Goal: Task Accomplishment & Management: Use online tool/utility

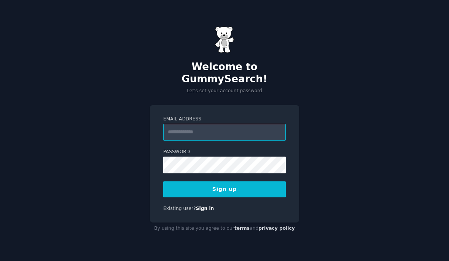
click at [263, 140] on input "Email Address" at bounding box center [224, 132] width 123 height 17
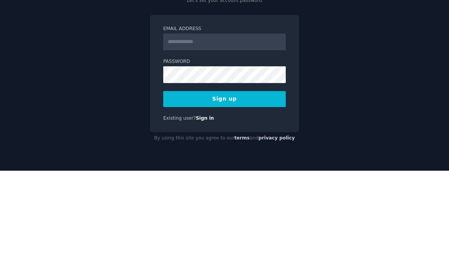
scroll to position [29, 0]
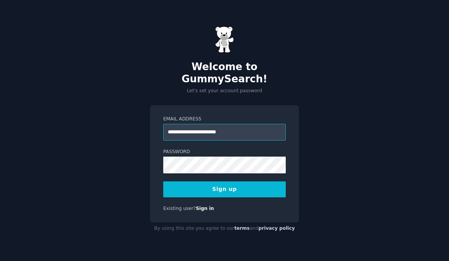
type input "**********"
click at [245, 181] on button "Sign up" at bounding box center [224, 189] width 123 height 16
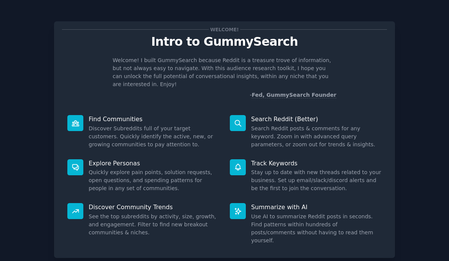
click at [91, 115] on p "Find Communities" at bounding box center [154, 119] width 131 height 8
click at [105, 115] on p "Find Communities" at bounding box center [154, 119] width 131 height 8
click at [70, 119] on div at bounding box center [75, 123] width 16 height 16
click at [104, 115] on p "Find Communities" at bounding box center [154, 119] width 131 height 8
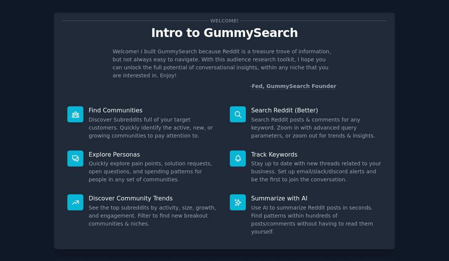
scroll to position [8, 0]
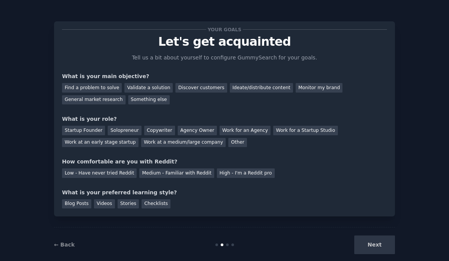
scroll to position [29, 0]
click at [377, 241] on div "Next" at bounding box center [338, 244] width 114 height 19
click at [84, 83] on div "Find a problem to solve" at bounding box center [92, 88] width 60 height 10
click at [194, 72] on div "What is your main objective?" at bounding box center [224, 76] width 325 height 8
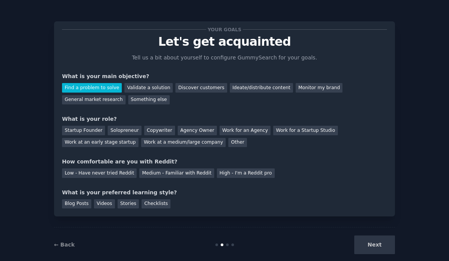
click at [207, 83] on div "Discover customers" at bounding box center [200, 88] width 51 height 10
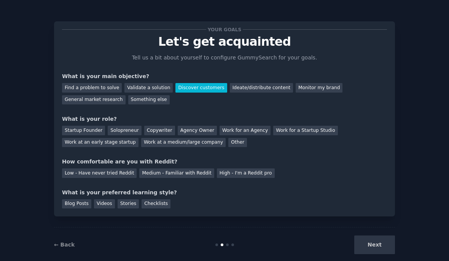
click at [88, 83] on div "Find a problem to solve" at bounding box center [92, 88] width 60 height 10
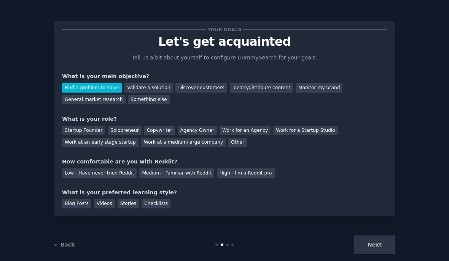
click at [81, 126] on div "Startup Founder" at bounding box center [83, 131] width 43 height 10
click at [99, 168] on div "Low - Have never tried Reddit" at bounding box center [99, 173] width 75 height 10
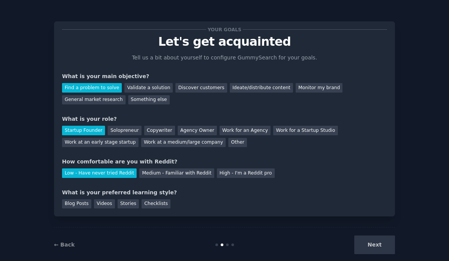
click at [77, 199] on div "Blog Posts" at bounding box center [76, 204] width 29 height 10
click at [386, 247] on button "Next" at bounding box center [374, 244] width 41 height 19
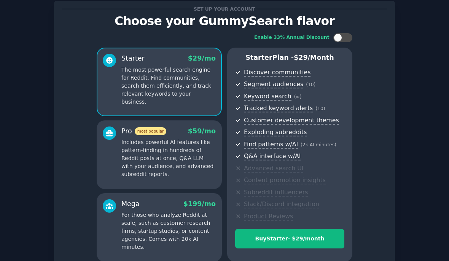
scroll to position [23, 0]
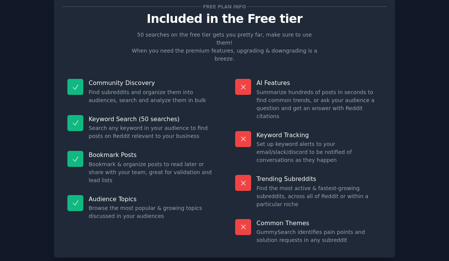
scroll to position [7, 0]
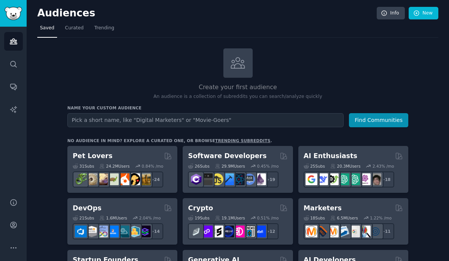
click at [112, 113] on input "text" at bounding box center [205, 120] width 276 height 14
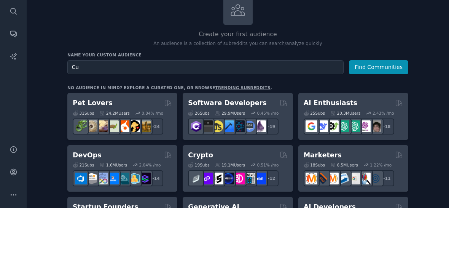
type input "C"
type input "Secondary education [DEMOGRAPHIC_DATA]"
click at [380, 113] on button "Find Communities" at bounding box center [378, 120] width 59 height 14
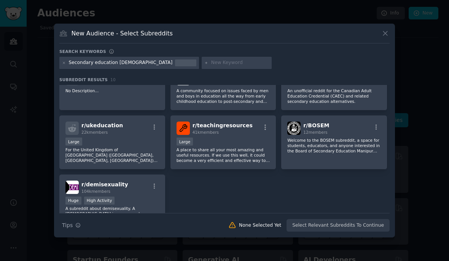
scroll to position [71, 0]
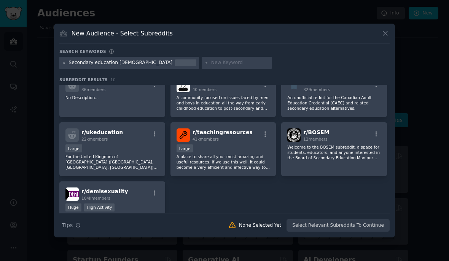
click at [239, 154] on div "Large" at bounding box center [224, 149] width 94 height 10
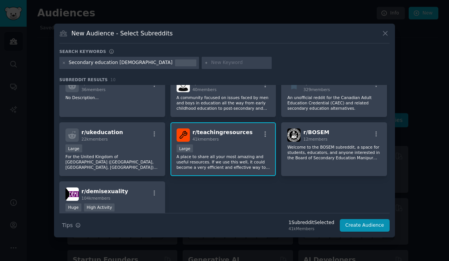
click at [231, 170] on p "A place to share all your most amazing and useful resources. If we use this wel…" at bounding box center [224, 162] width 94 height 16
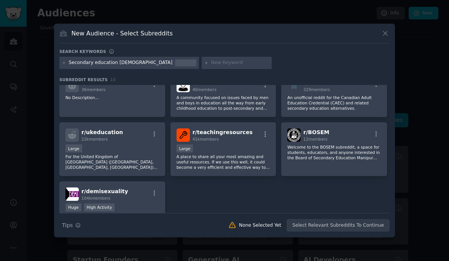
click at [255, 170] on p "A place to share all your most amazing and useful resources. If we use this wel…" at bounding box center [224, 162] width 94 height 16
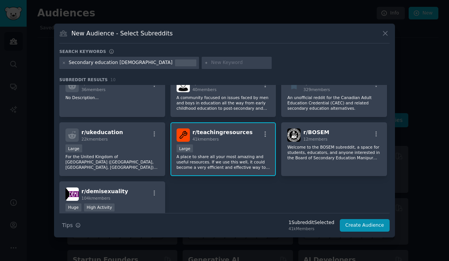
click at [370, 232] on button "Create Audience" at bounding box center [365, 225] width 50 height 13
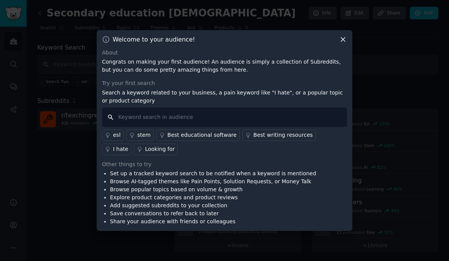
click at [133, 127] on input "text" at bounding box center [224, 116] width 245 height 19
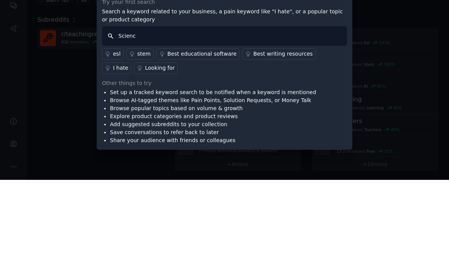
type input "Science"
click at [141, 131] on div "stem" at bounding box center [143, 135] width 13 height 8
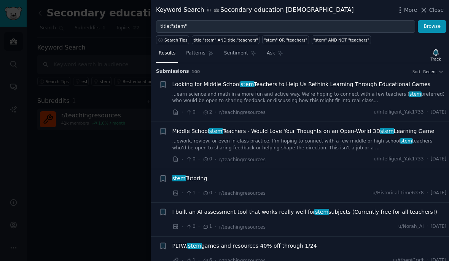
scroll to position [-1, 0]
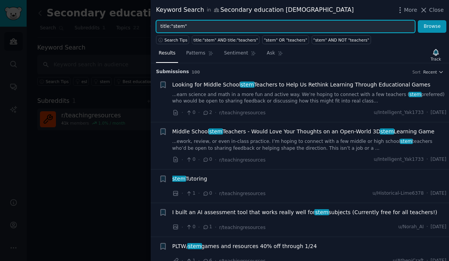
click at [357, 27] on input "title:"stem"" at bounding box center [285, 26] width 259 height 13
type input "title:"stem" curriculum"
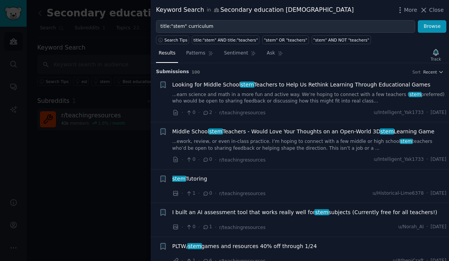
click at [431, 29] on button "Browse" at bounding box center [432, 26] width 29 height 13
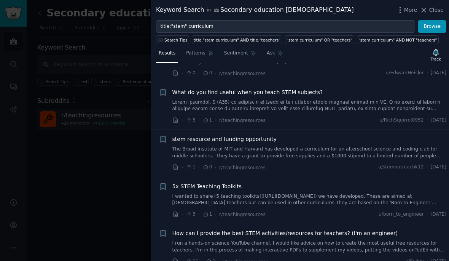
scroll to position [94, 0]
click at [111, 142] on div at bounding box center [224, 130] width 449 height 261
